Goal: Find specific page/section

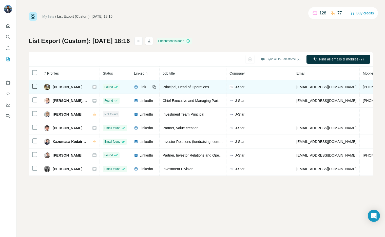
click at [93, 87] on icon at bounding box center [94, 87] width 3 height 2
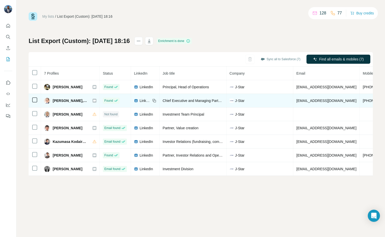
click at [94, 100] on icon at bounding box center [94, 101] width 3 height 2
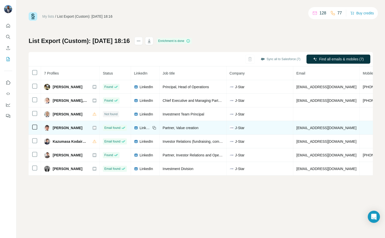
click at [95, 128] on icon at bounding box center [94, 128] width 3 height 2
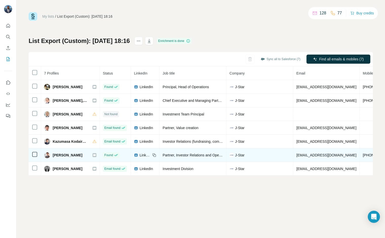
click at [94, 155] on icon at bounding box center [94, 155] width 3 height 2
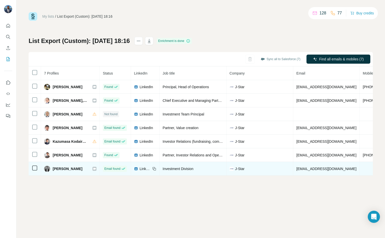
click at [94, 169] on icon at bounding box center [94, 169] width 3 height 2
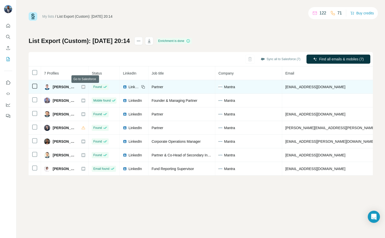
click at [85, 87] on icon at bounding box center [83, 87] width 3 height 2
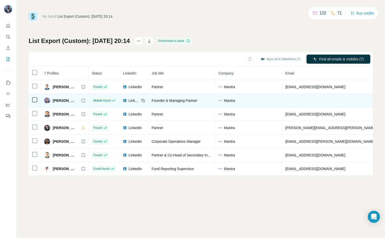
click at [85, 101] on icon at bounding box center [83, 101] width 3 height 4
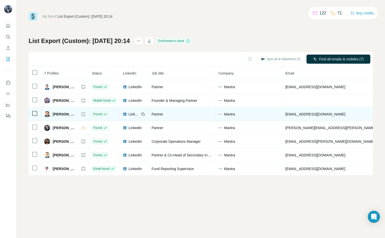
click at [85, 114] on icon at bounding box center [83, 114] width 3 height 2
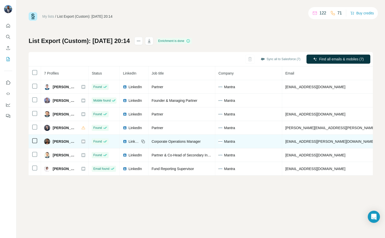
click at [85, 143] on icon at bounding box center [83, 142] width 3 height 4
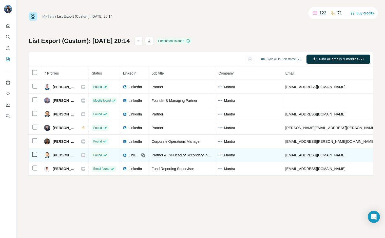
click at [85, 156] on icon at bounding box center [83, 155] width 3 height 2
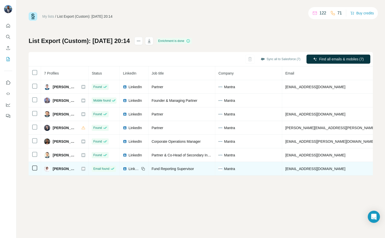
click at [85, 170] on icon at bounding box center [83, 169] width 3 height 2
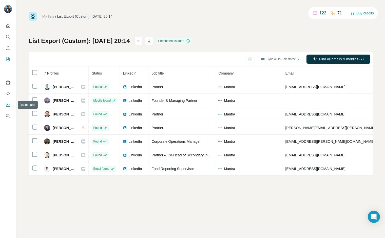
click at [10, 104] on icon "Dashboard" at bounding box center [8, 105] width 5 height 5
